Goal: Task Accomplishment & Management: Use online tool/utility

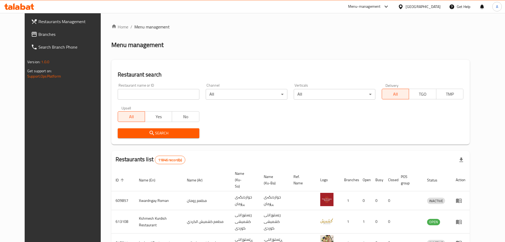
click at [143, 90] on input "search" at bounding box center [159, 94] width 82 height 11
click at [130, 93] on input "search" at bounding box center [159, 94] width 82 height 11
click at [122, 94] on input "search" at bounding box center [159, 94] width 82 height 11
click at [131, 94] on input "search" at bounding box center [159, 94] width 82 height 11
type input "س"
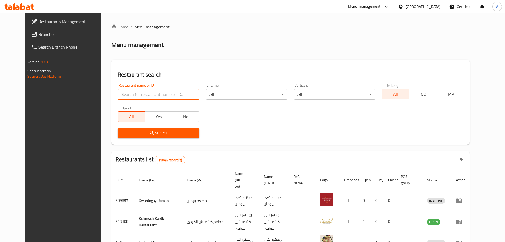
type input "ٍ"
type input "super kass"
click button "Search" at bounding box center [159, 133] width 82 height 10
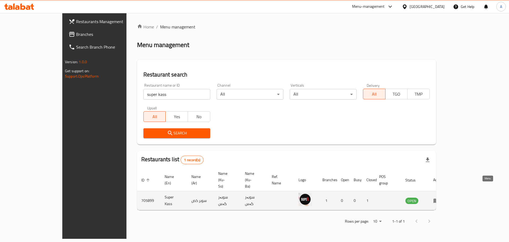
click at [439, 198] on icon "enhanced table" at bounding box center [436, 200] width 6 height 5
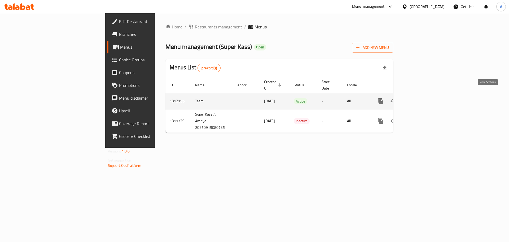
click at [425, 96] on link "enhanced table" at bounding box center [419, 101] width 13 height 13
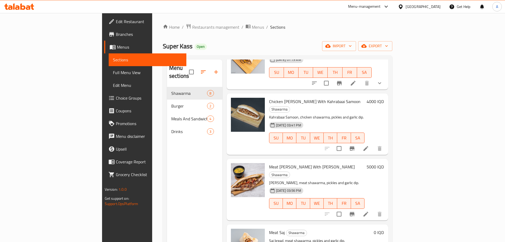
scroll to position [235, 0]
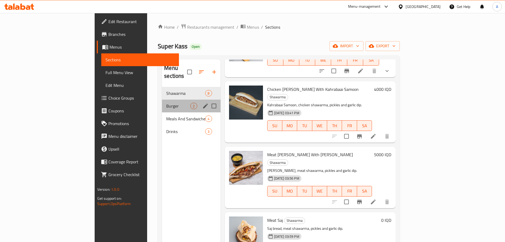
click at [162, 99] on div "Burger 2" at bounding box center [191, 105] width 58 height 13
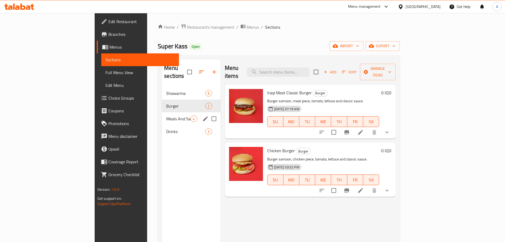
click at [166, 115] on span "Meals And Sandwiches" at bounding box center [178, 118] width 24 height 6
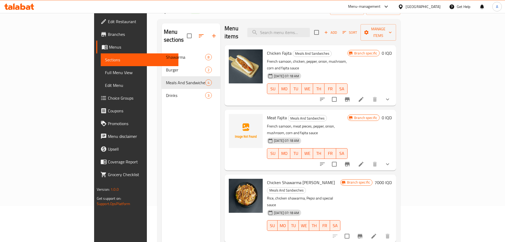
scroll to position [74, 0]
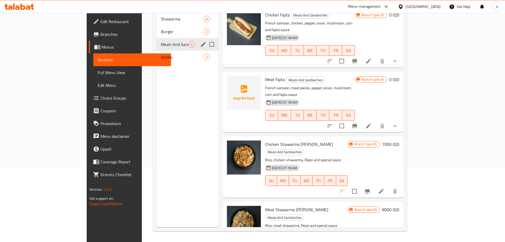
click at [161, 41] on span "Meals And Sandwiches" at bounding box center [175, 44] width 28 height 6
click at [161, 54] on span "Drinks" at bounding box center [182, 57] width 42 height 6
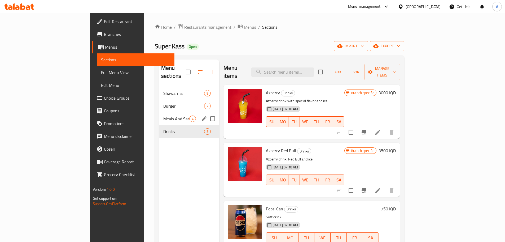
click at [163, 115] on span "Meals And Sandwiches" at bounding box center [176, 118] width 26 height 6
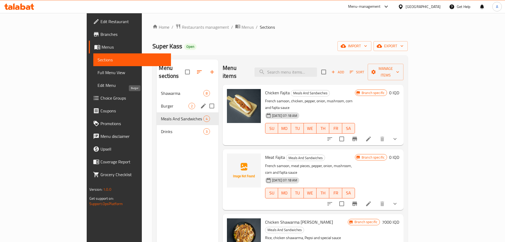
click at [161, 103] on span "Burger" at bounding box center [175, 106] width 28 height 6
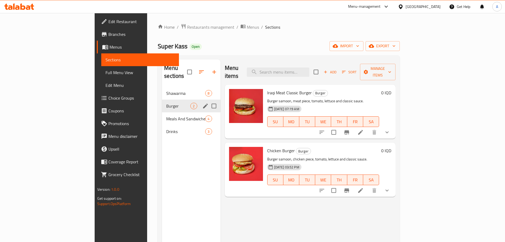
click at [162, 89] on div "Shawarma 8" at bounding box center [191, 93] width 58 height 13
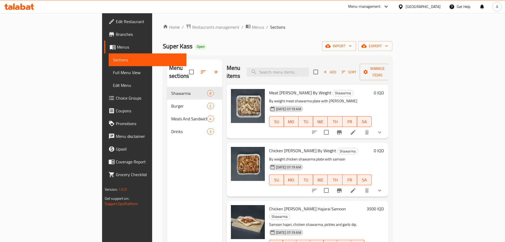
click at [392, 40] on div "Home / Restaurants management / Menus / Sections Super Kass Open import export …" at bounding box center [278, 165] width 230 height 282
click at [388, 49] on span "export" at bounding box center [375, 46] width 26 height 7
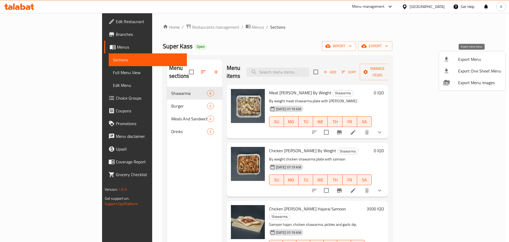
click at [473, 61] on span "Export Menu" at bounding box center [479, 59] width 43 height 6
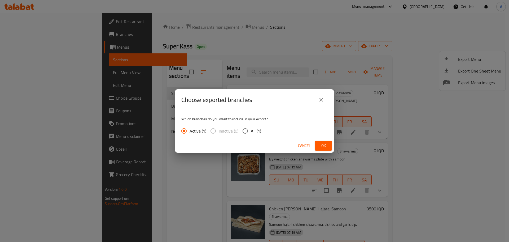
click at [330, 146] on button "Ok" at bounding box center [323, 146] width 17 height 10
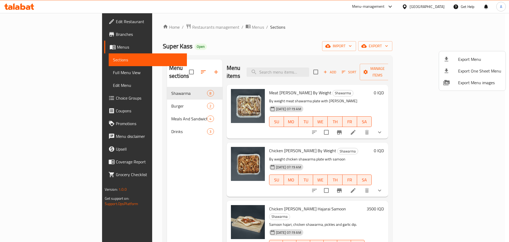
click at [368, 38] on div at bounding box center [254, 121] width 509 height 242
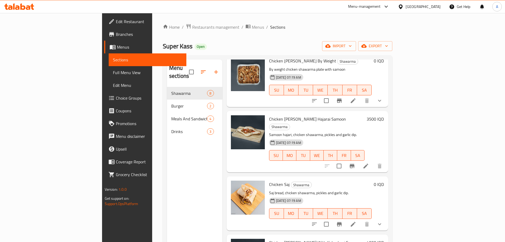
scroll to position [133, 0]
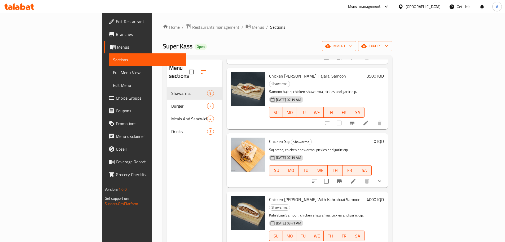
click at [167, 127] on div "Drinks 3" at bounding box center [194, 131] width 55 height 13
